Goal: Task Accomplishment & Management: Manage account settings

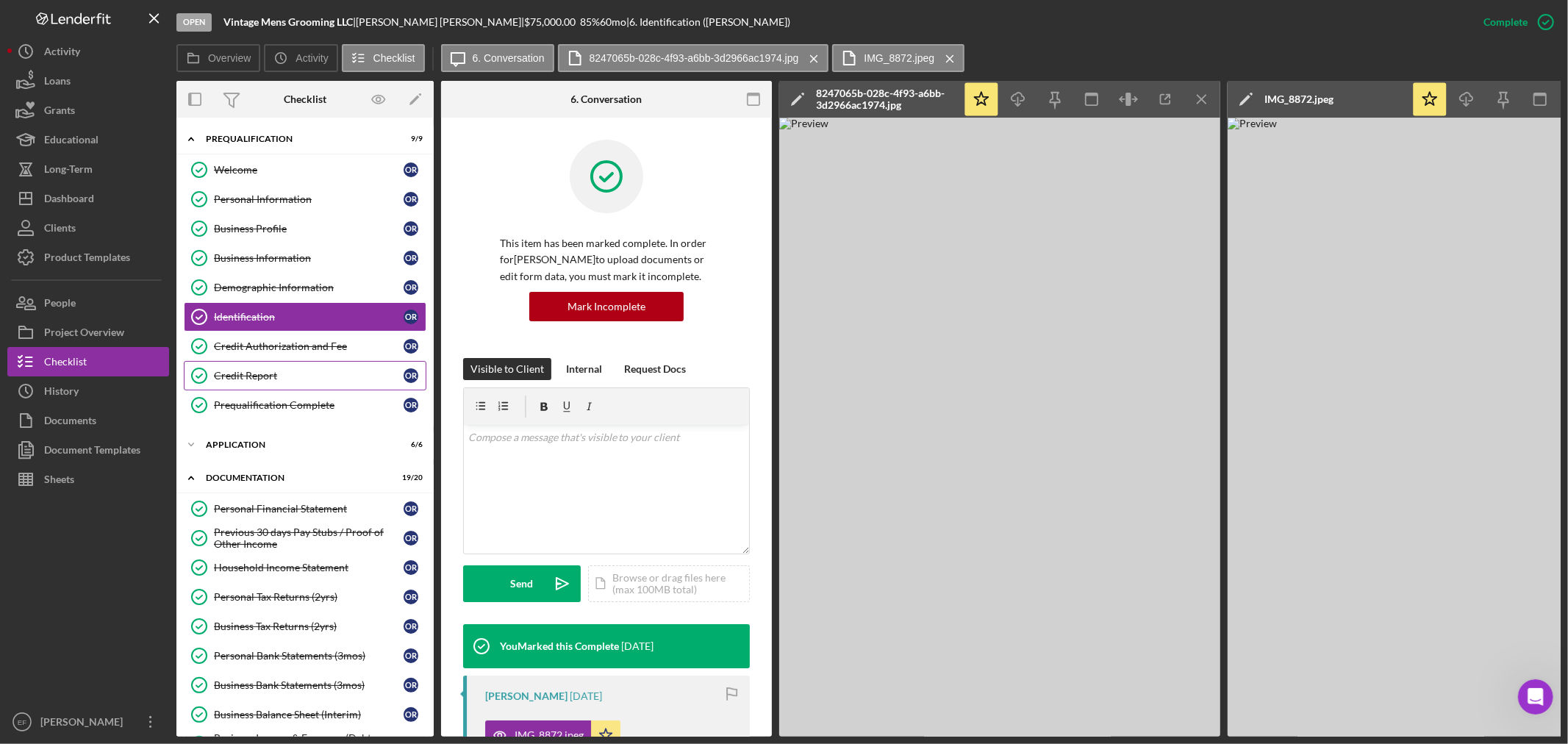
scroll to position [261, 0]
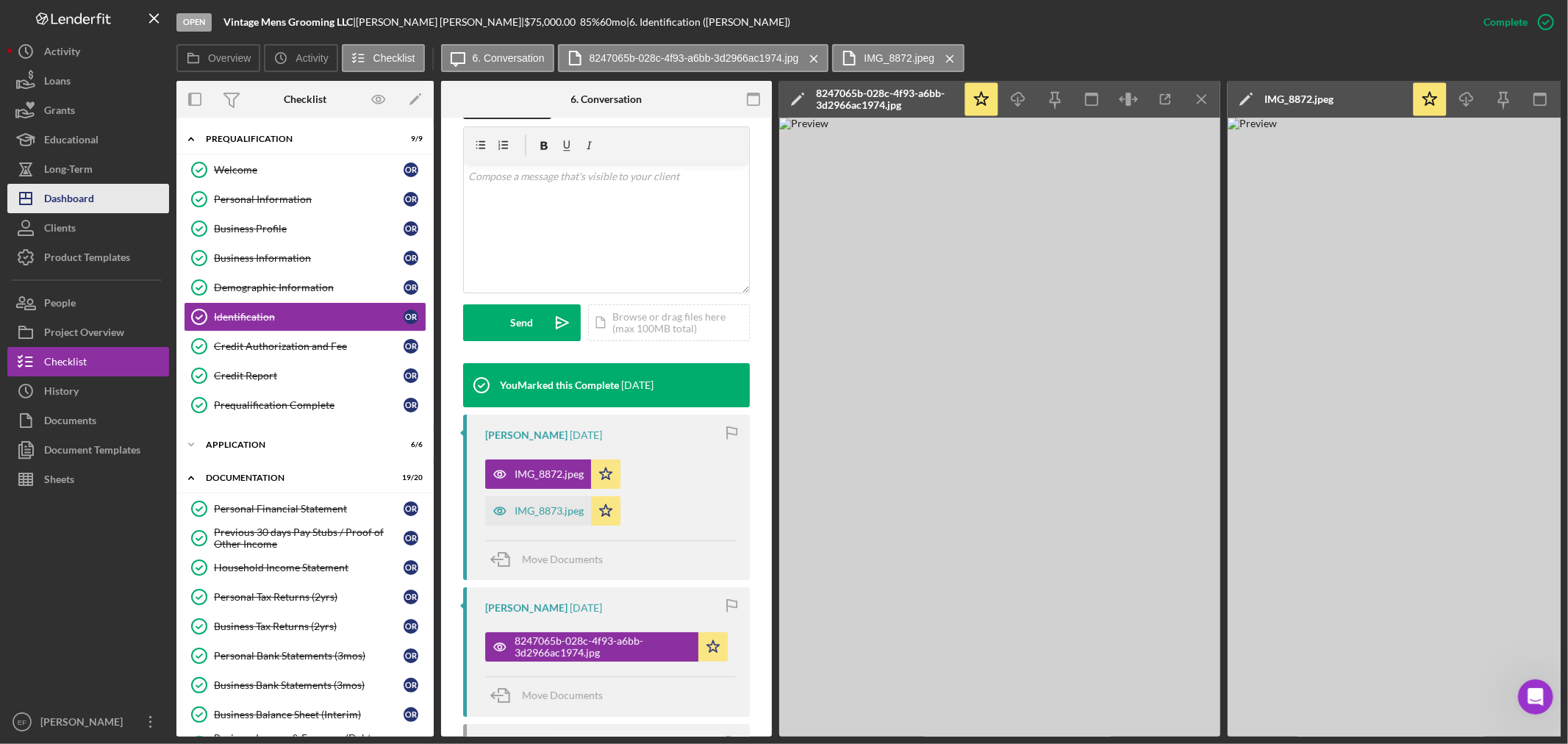
click at [71, 197] on div "Dashboard" at bounding box center [69, 200] width 50 height 33
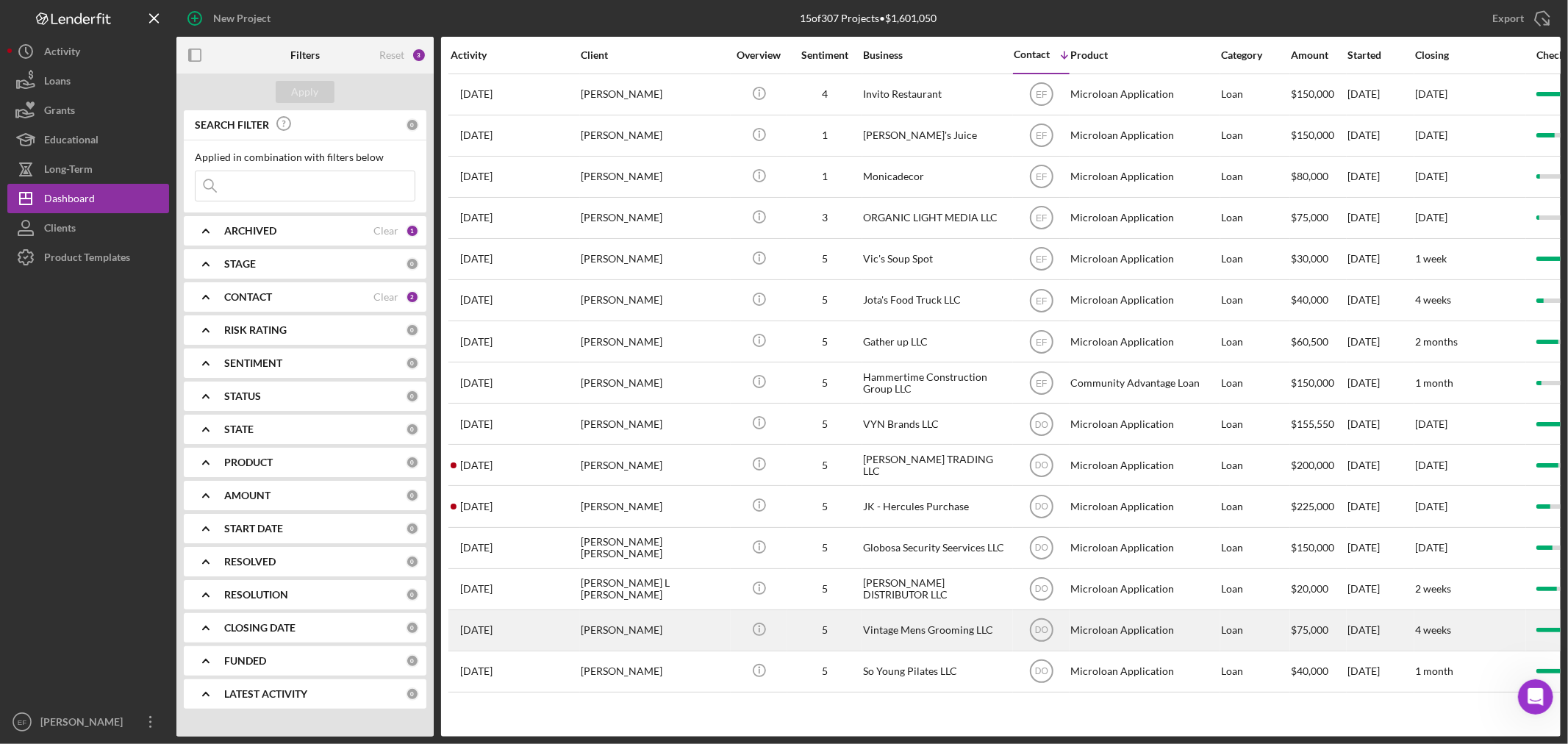
click at [615, 641] on div "[PERSON_NAME]" at bounding box center [653, 630] width 147 height 39
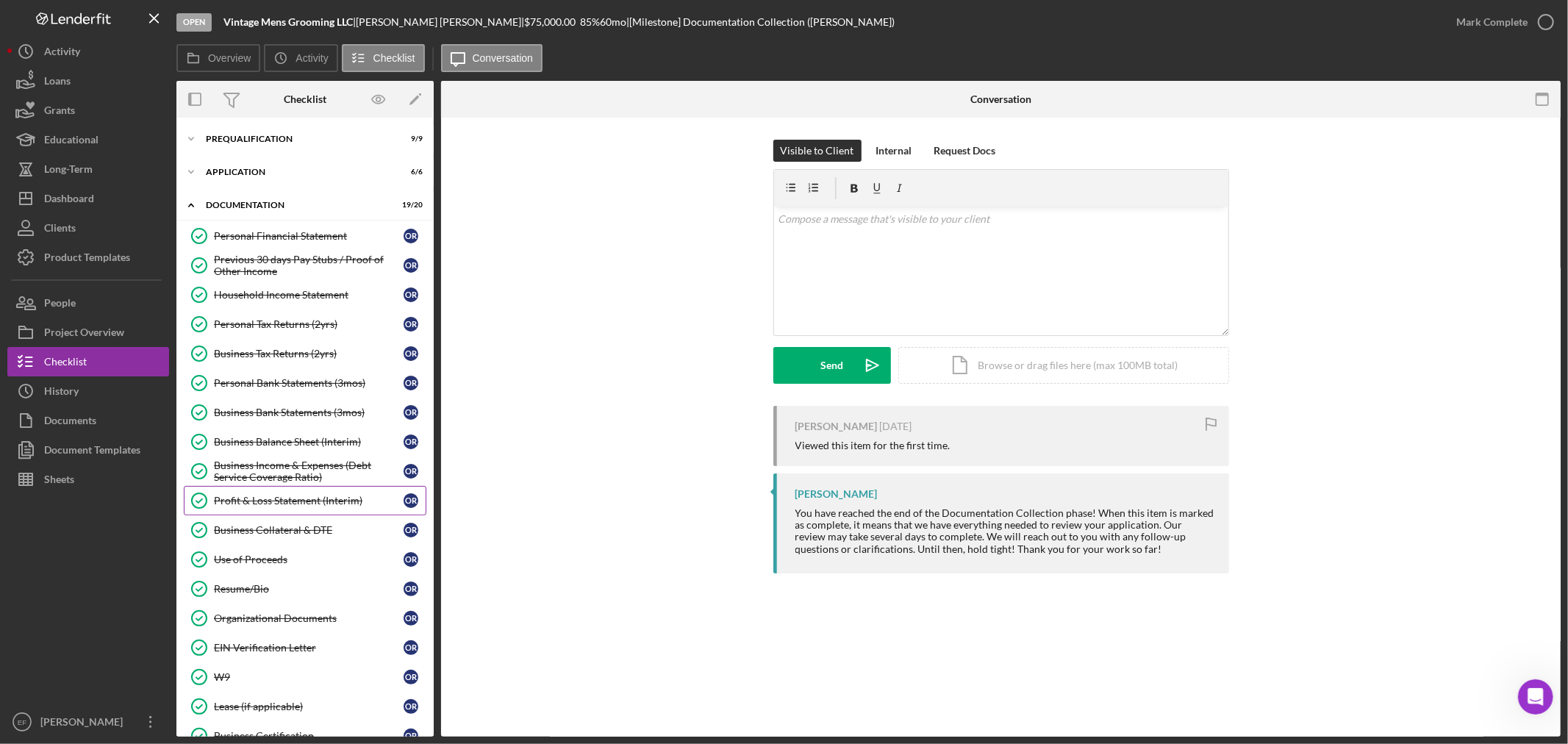
click at [306, 506] on div "Profit & Loss Statement (Interim)" at bounding box center [309, 500] width 190 height 12
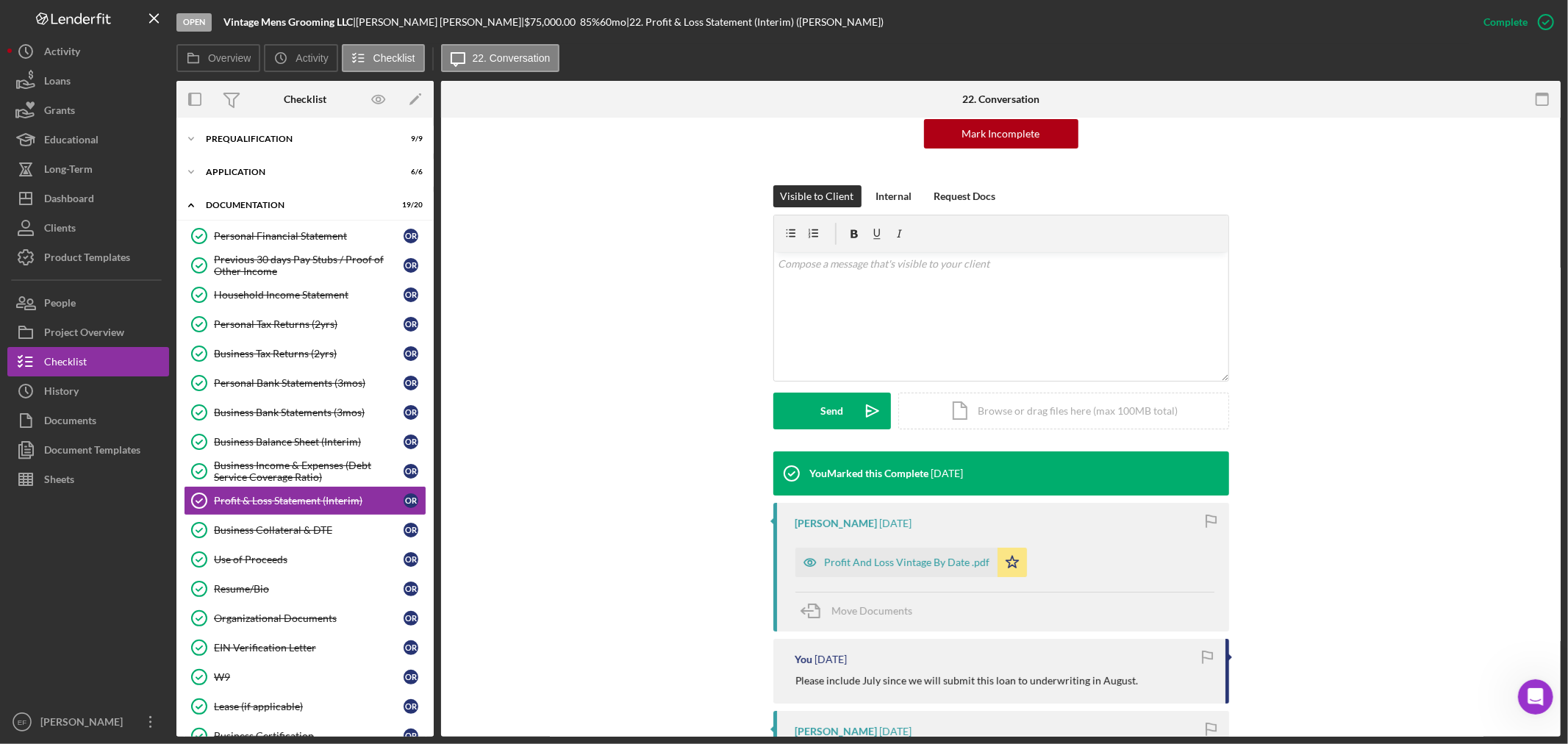
scroll to position [163, 0]
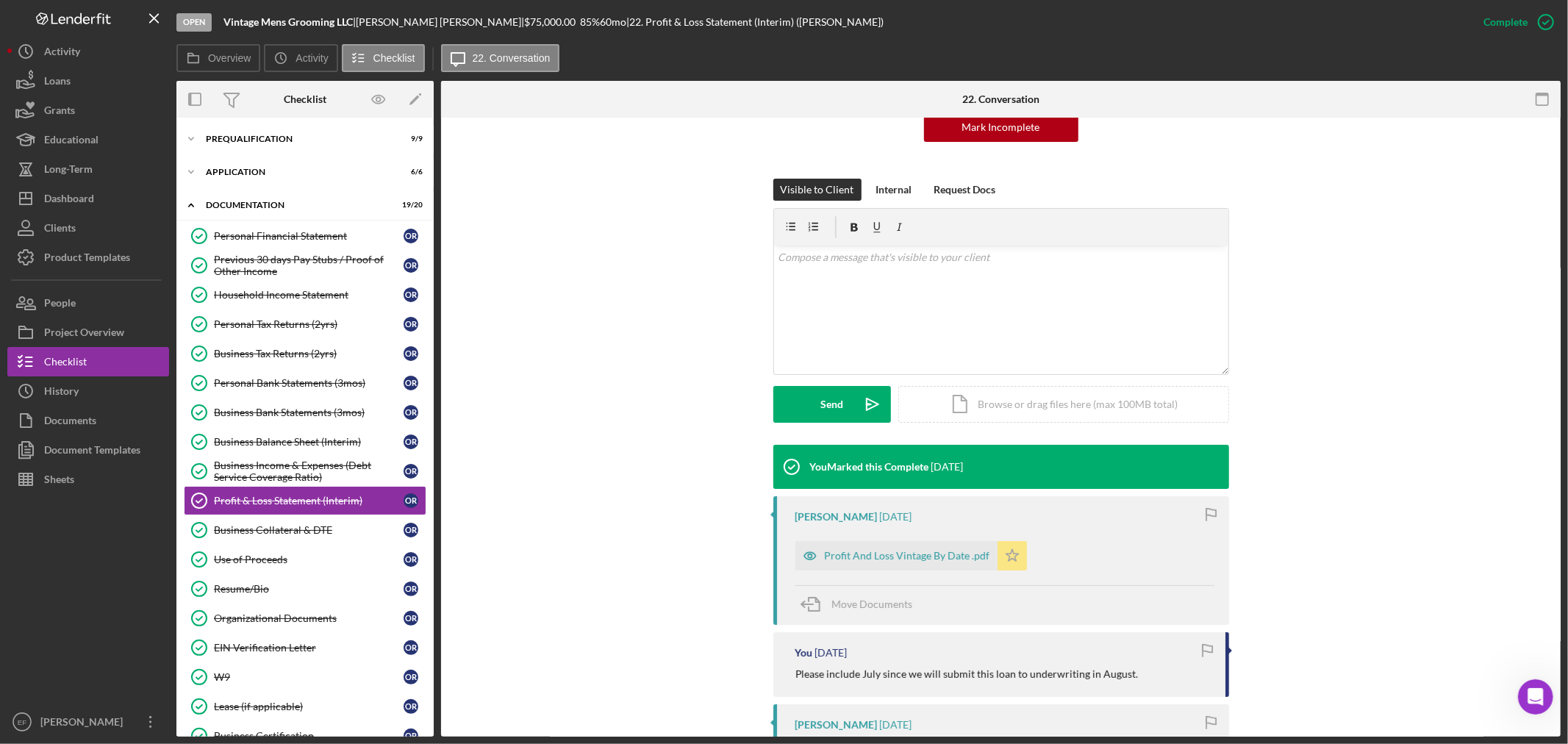
click at [1005, 556] on icon "Icon/Star" at bounding box center [1013, 555] width 30 height 30
click at [820, 398] on div "Upload" at bounding box center [832, 404] width 33 height 37
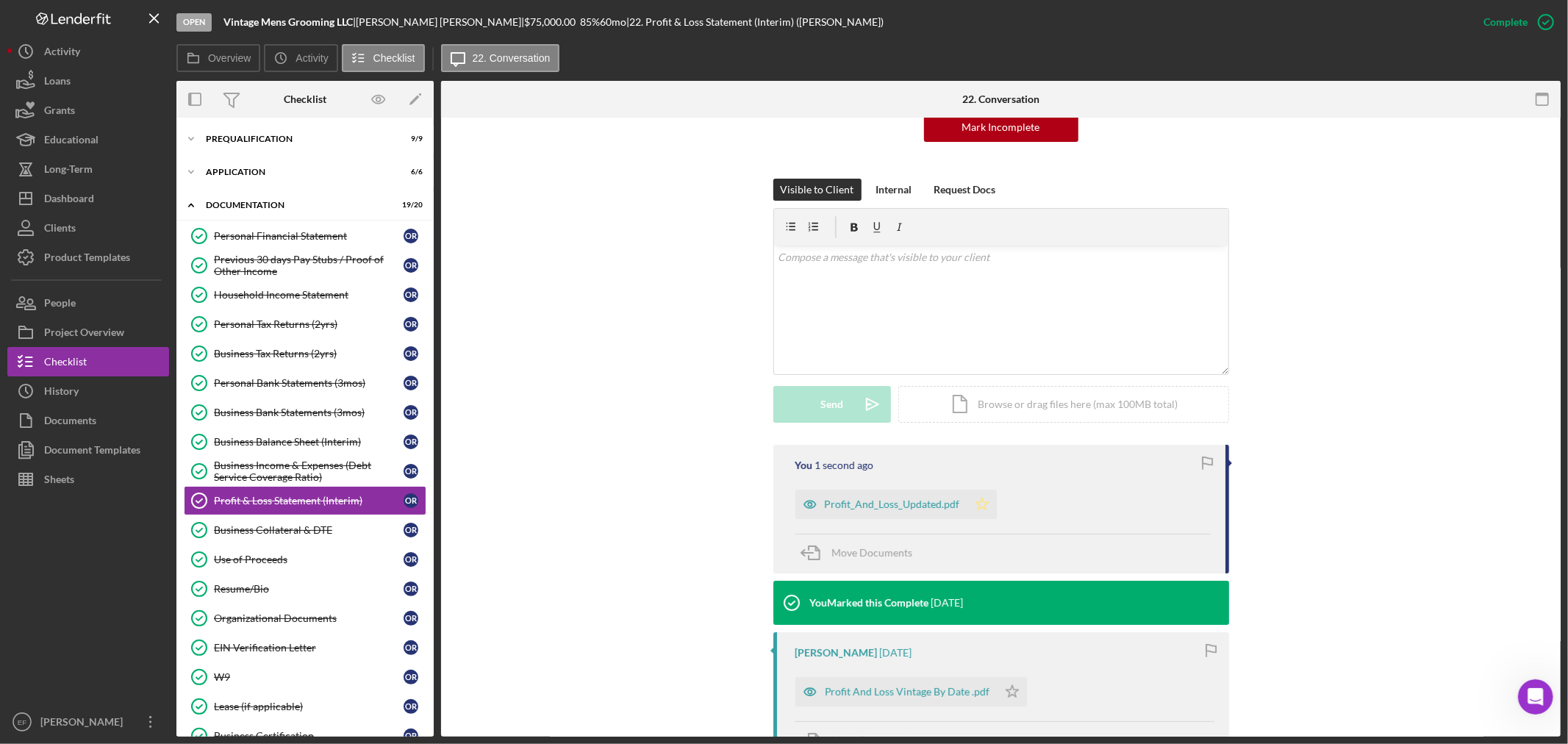
click at [974, 497] on icon "Icon/Star" at bounding box center [982, 504] width 30 height 30
